Goal: Task Accomplishment & Management: Manage account settings

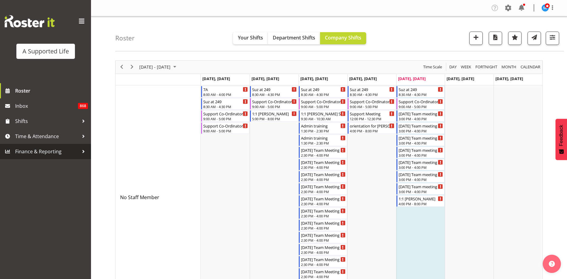
click at [43, 150] on span "Finance & Reporting" at bounding box center [47, 151] width 64 height 9
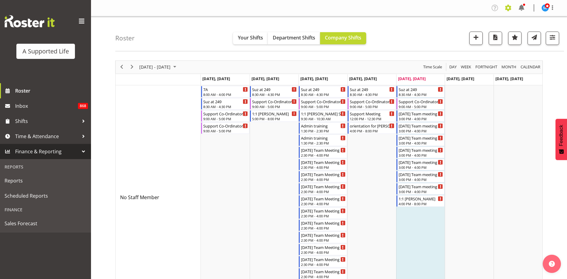
click at [508, 7] on span at bounding box center [509, 8] width 10 height 10
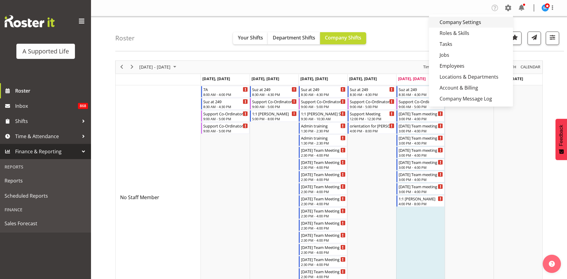
click at [467, 23] on link "Company Settings" at bounding box center [471, 22] width 84 height 11
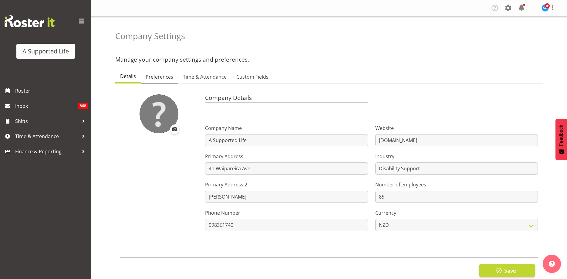
click at [158, 78] on span "Preferences" at bounding box center [160, 76] width 28 height 7
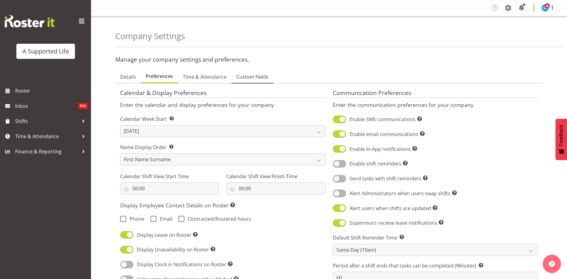
click at [252, 78] on span "Custom Fields" at bounding box center [252, 76] width 32 height 7
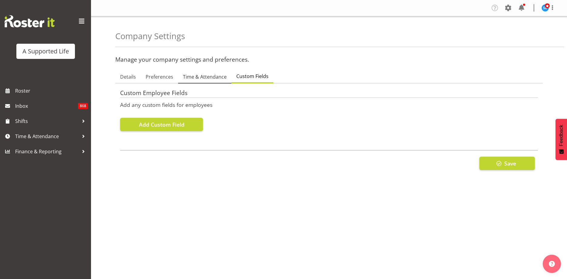
click at [218, 79] on span "Time & Attendance" at bounding box center [205, 76] width 44 height 7
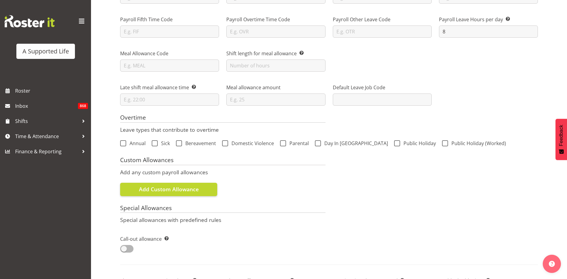
scroll to position [31, 0]
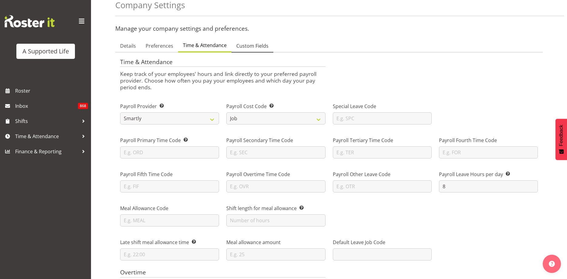
click at [253, 46] on span "Custom Fields" at bounding box center [252, 45] width 32 height 7
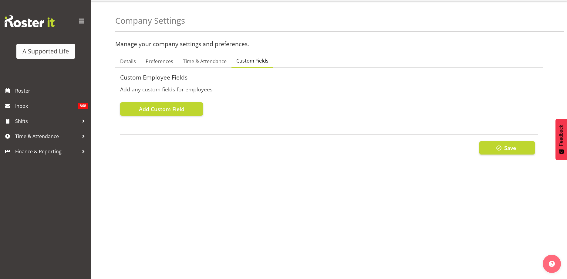
scroll to position [15, 0]
click at [162, 62] on span "Preferences" at bounding box center [160, 61] width 28 height 7
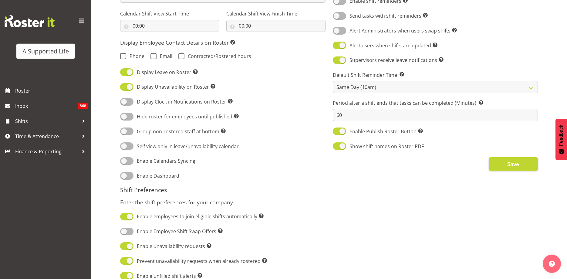
scroll to position [161, 0]
